Goal: Navigation & Orientation: Find specific page/section

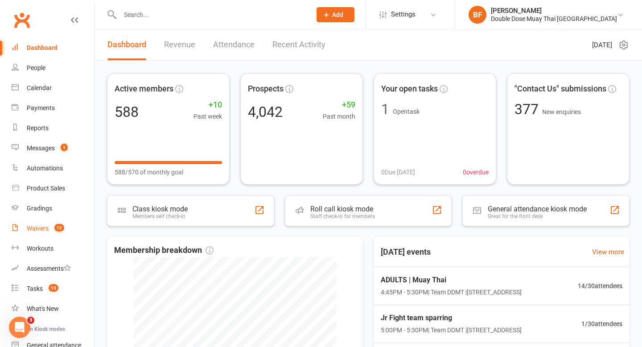
click at [47, 229] on div "Waivers" at bounding box center [38, 228] width 22 height 7
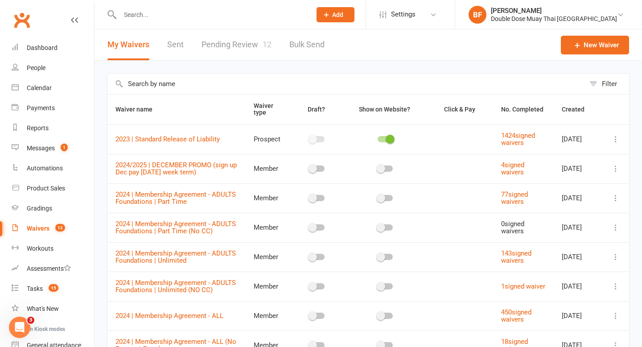
click at [242, 42] on link "Pending Review 12" at bounding box center [236, 44] width 70 height 31
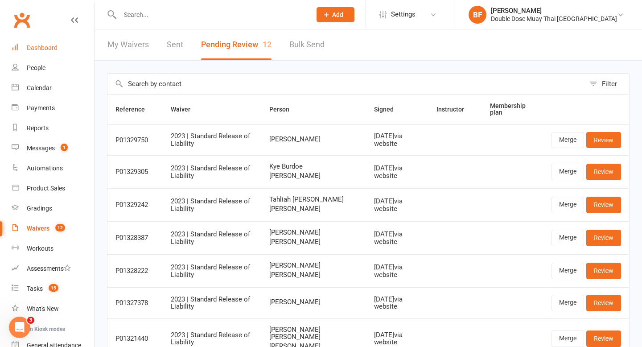
click at [47, 53] on link "Dashboard" at bounding box center [53, 48] width 82 height 20
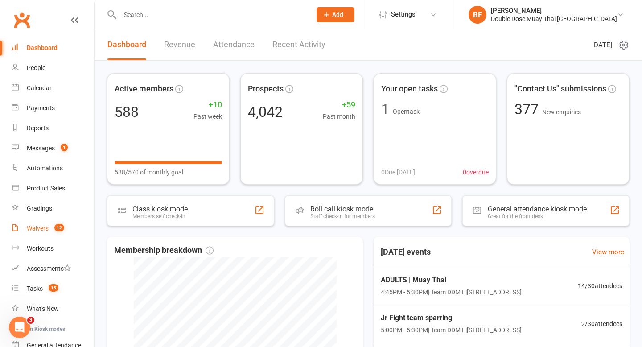
click at [45, 224] on link "Waivers 12" at bounding box center [53, 228] width 82 height 20
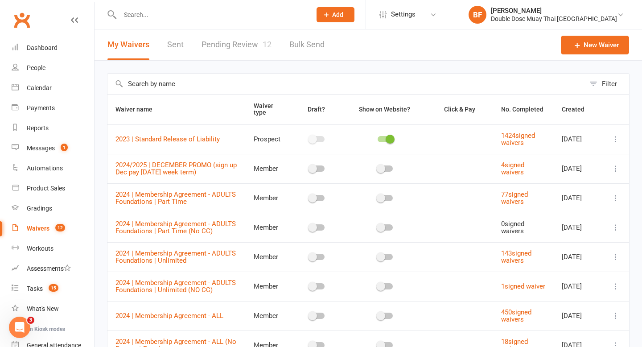
click at [246, 48] on link "Pending Review 12" at bounding box center [236, 44] width 70 height 31
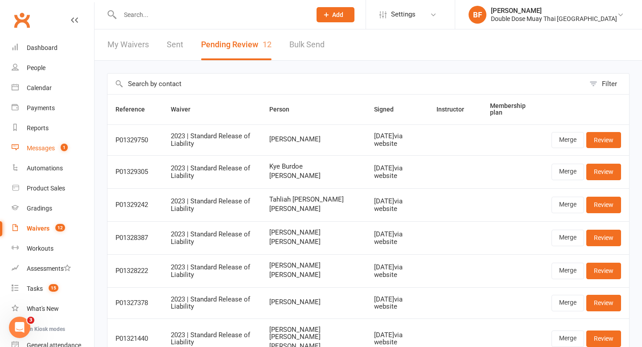
click at [54, 143] on link "Messages 1" at bounding box center [53, 148] width 82 height 20
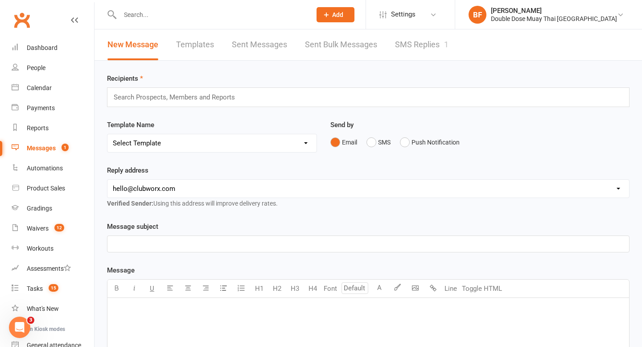
drag, startPoint x: 425, startPoint y: 65, endPoint x: 425, endPoint y: 56, distance: 9.4
click at [425, 65] on div "Recipients Search Prospects, Members and Reports Template Name Select Template …" at bounding box center [367, 320] width 547 height 519
click at [425, 56] on link "SMS Replies 1" at bounding box center [421, 44] width 53 height 31
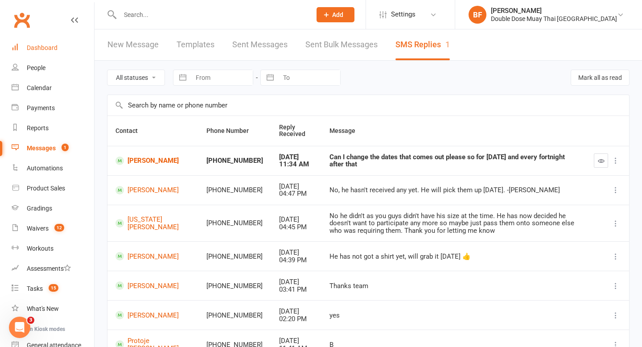
click at [41, 52] on link "Dashboard" at bounding box center [53, 48] width 82 height 20
